Goal: Contribute content: Add original content to the website for others to see

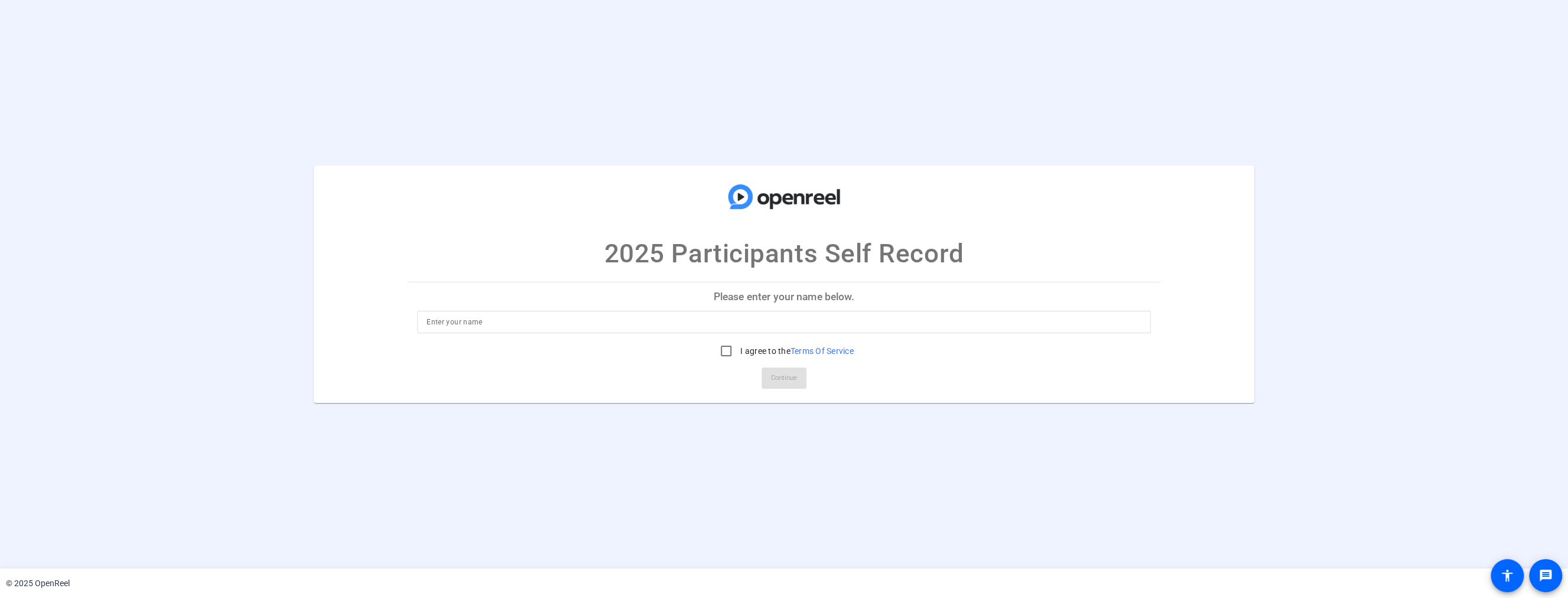
click at [608, 326] on input at bounding box center [784, 322] width 715 height 15
type input "[PERSON_NAME]"
click at [726, 357] on input "I agree to the Terms Of Service" at bounding box center [725, 351] width 23 height 23
checkbox input "true"
click at [791, 376] on span "Continue" at bounding box center [784, 378] width 26 height 17
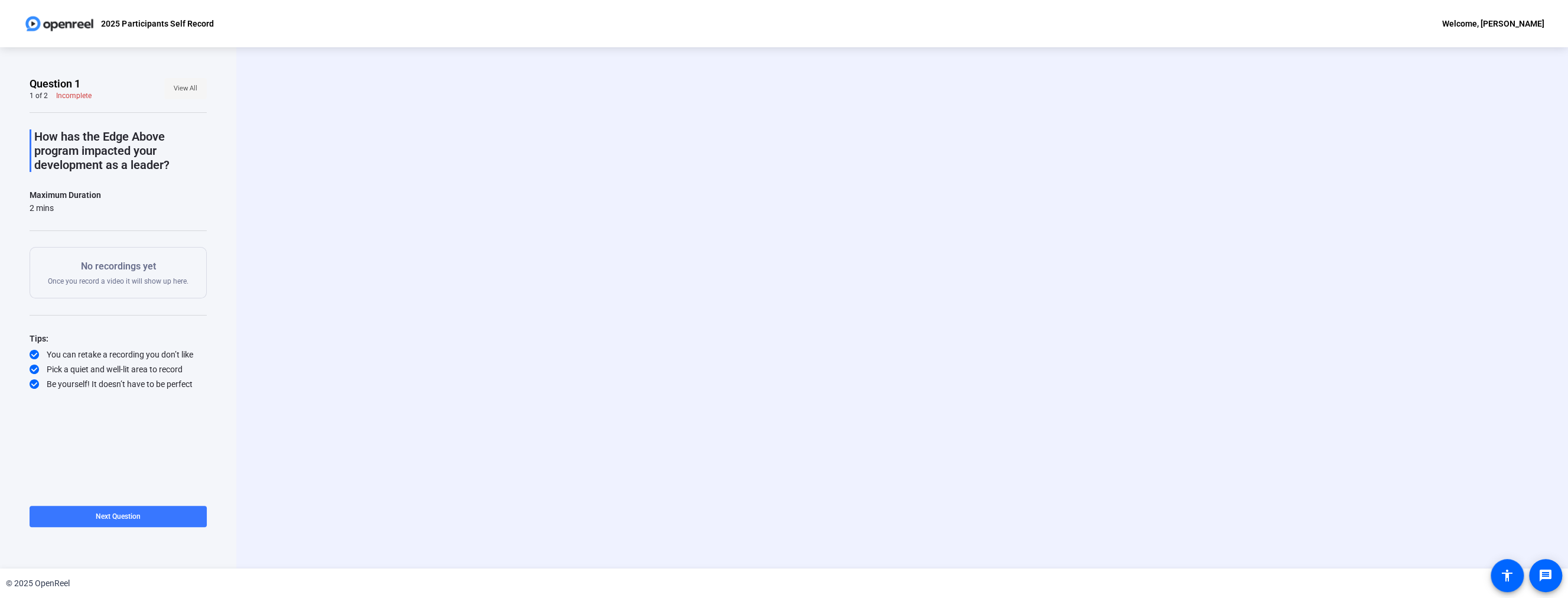
click at [182, 84] on span "View All" at bounding box center [185, 88] width 23 height 17
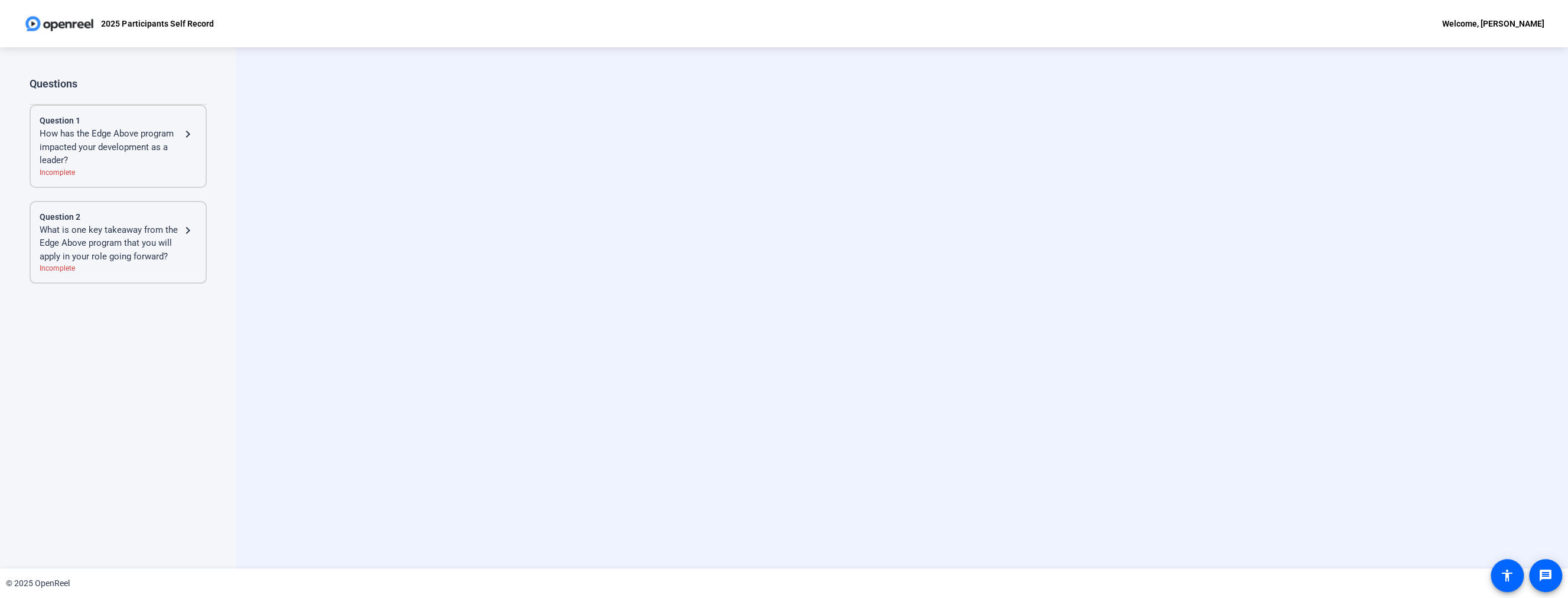
click at [169, 146] on div "How has the Edge Above program impacted your development as a leader?" at bounding box center [110, 146] width 141 height 40
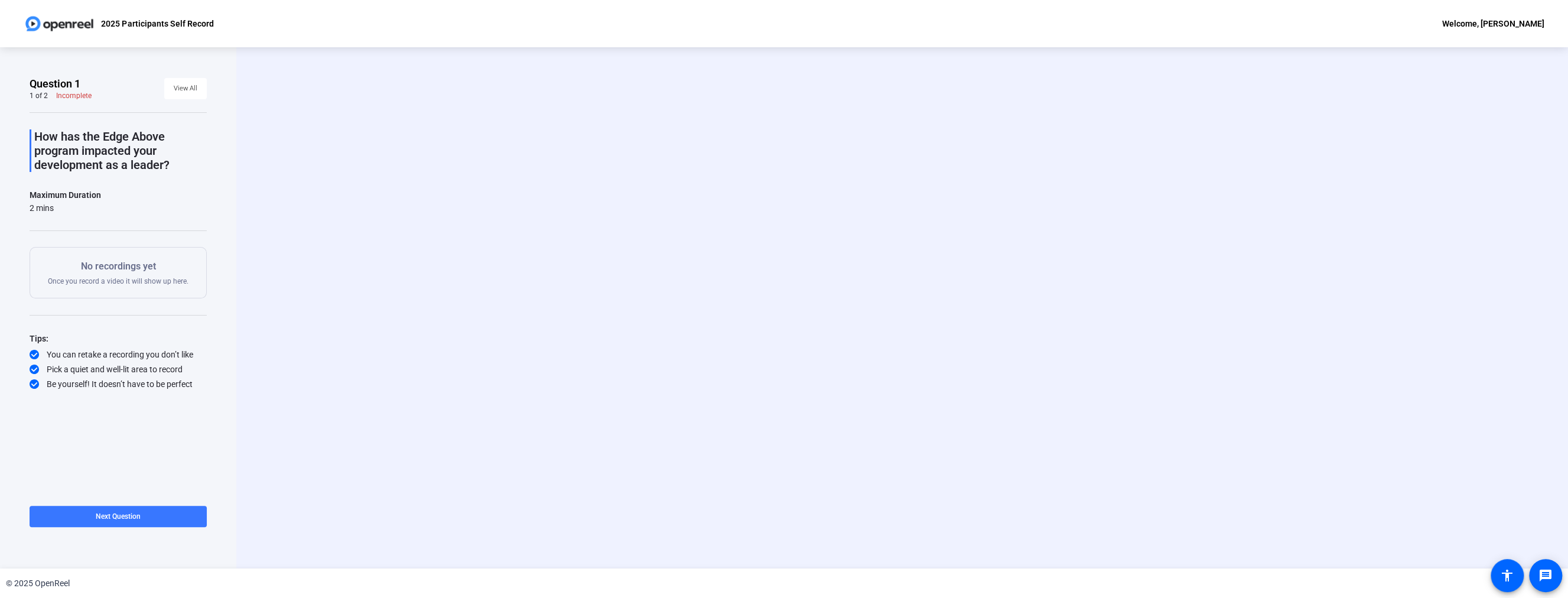
click at [111, 265] on p "No recordings yet" at bounding box center [117, 267] width 140 height 15
